Goal: Check status: Check status

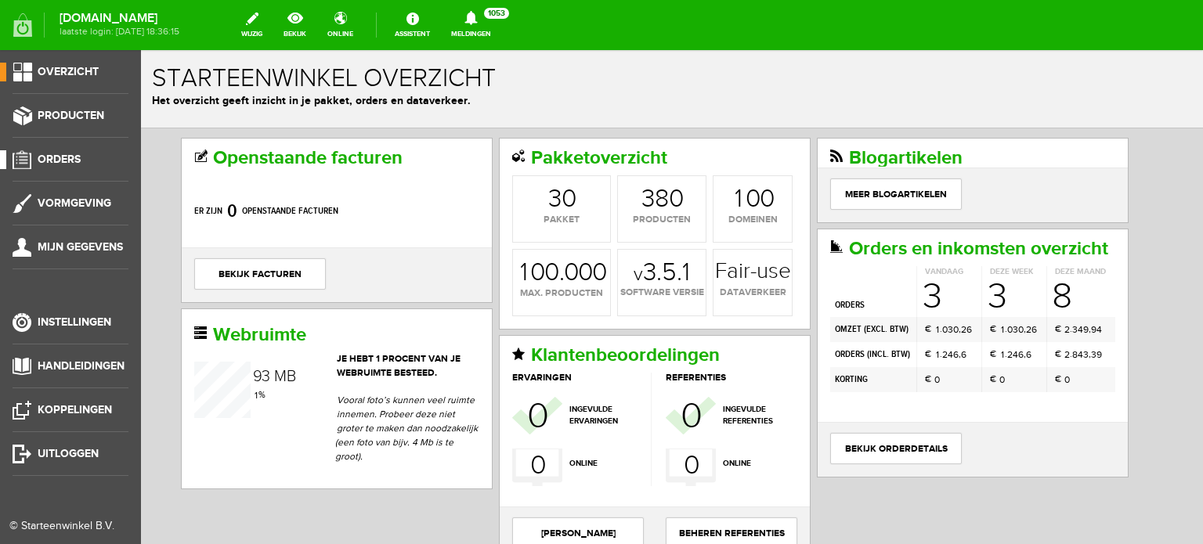
click at [63, 157] on span "Orders" at bounding box center [59, 159] width 43 height 13
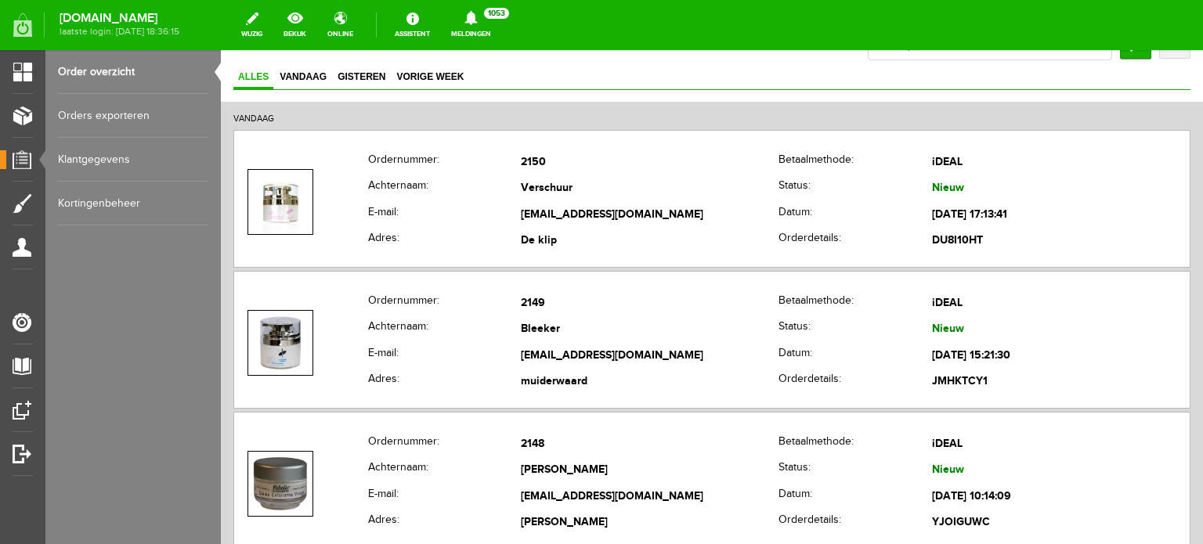
scroll to position [146, 0]
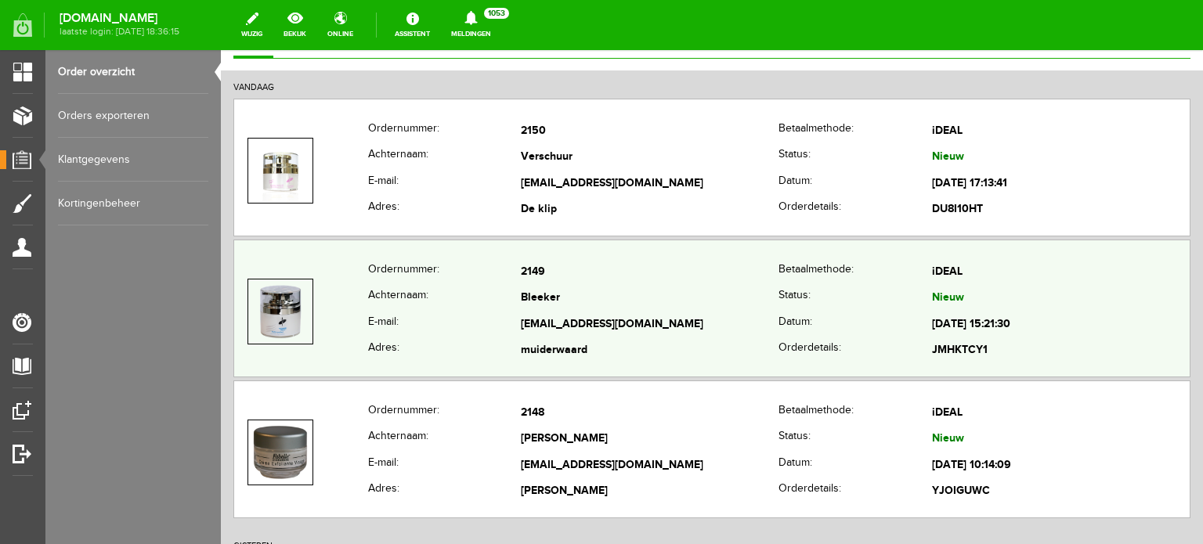
click at [573, 313] on td "contact@beautyderm.nl" at bounding box center [650, 325] width 258 height 27
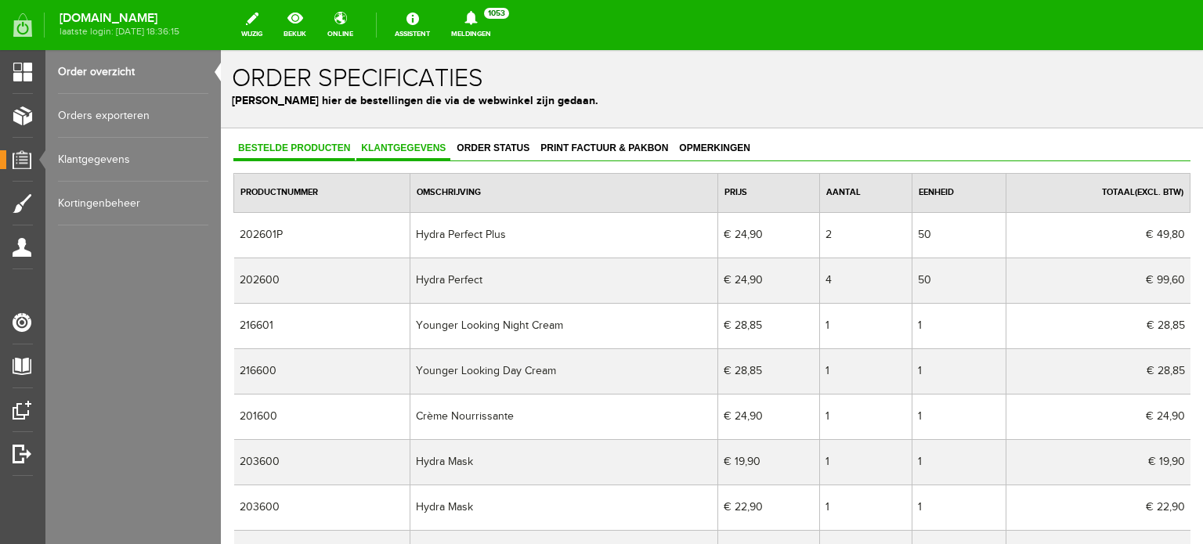
click at [421, 146] on span "Klantgegevens" at bounding box center [403, 148] width 94 height 11
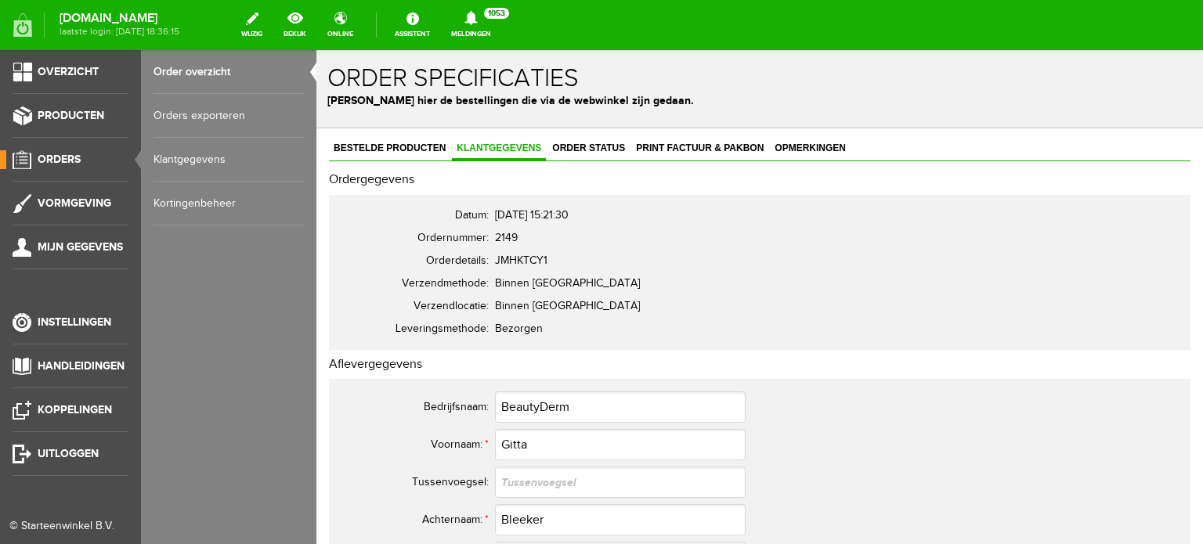
click at [66, 157] on span "Orders" at bounding box center [59, 159] width 43 height 13
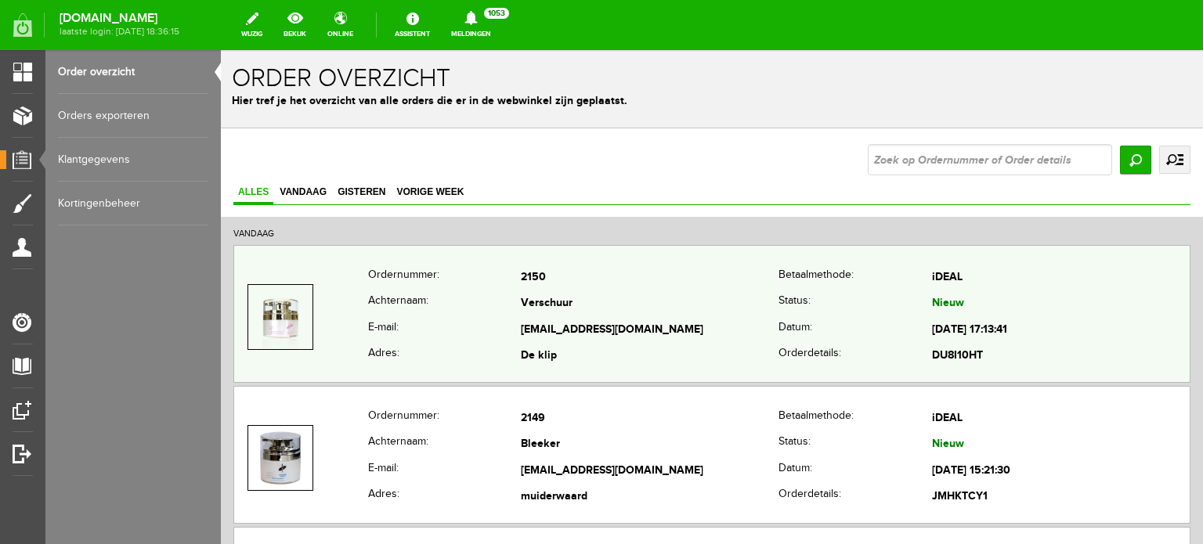
click at [523, 306] on td "Verschuur" at bounding box center [650, 304] width 258 height 27
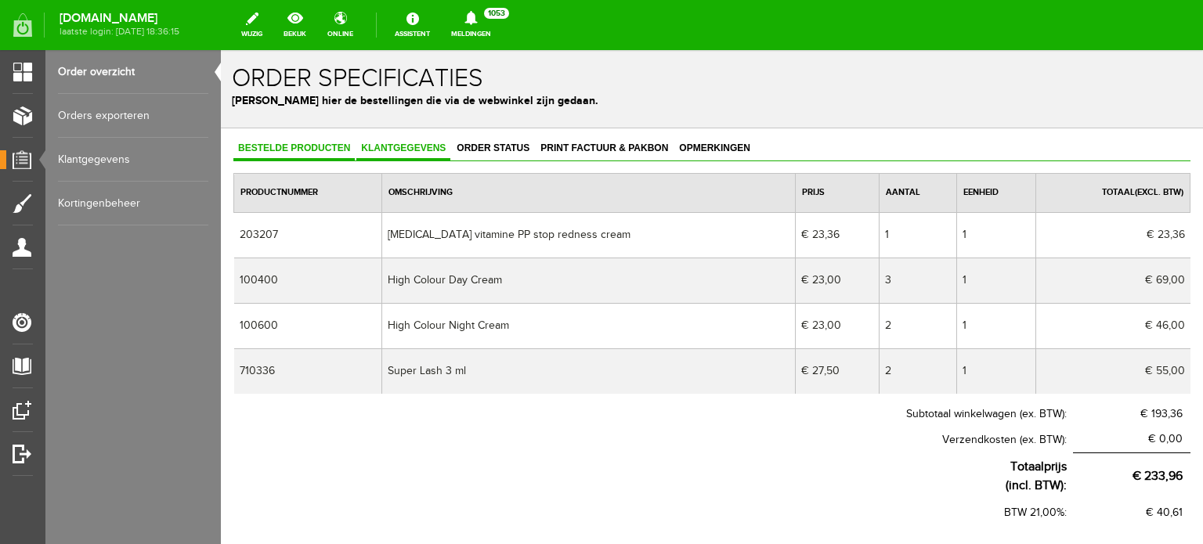
click at [411, 145] on span "Klantgegevens" at bounding box center [403, 148] width 94 height 11
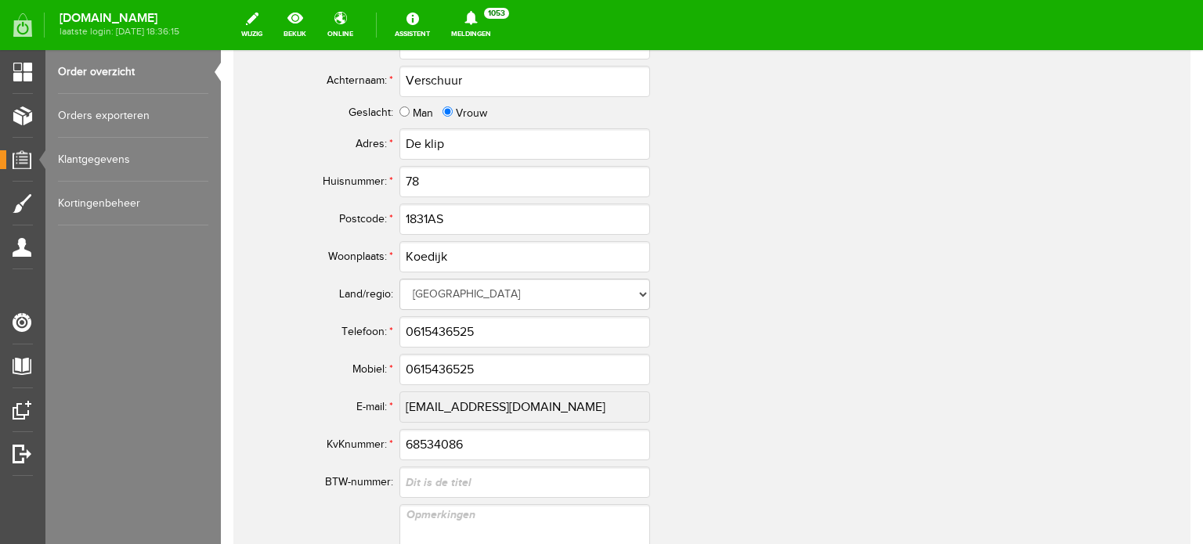
scroll to position [899, 0]
